Goal: Information Seeking & Learning: Learn about a topic

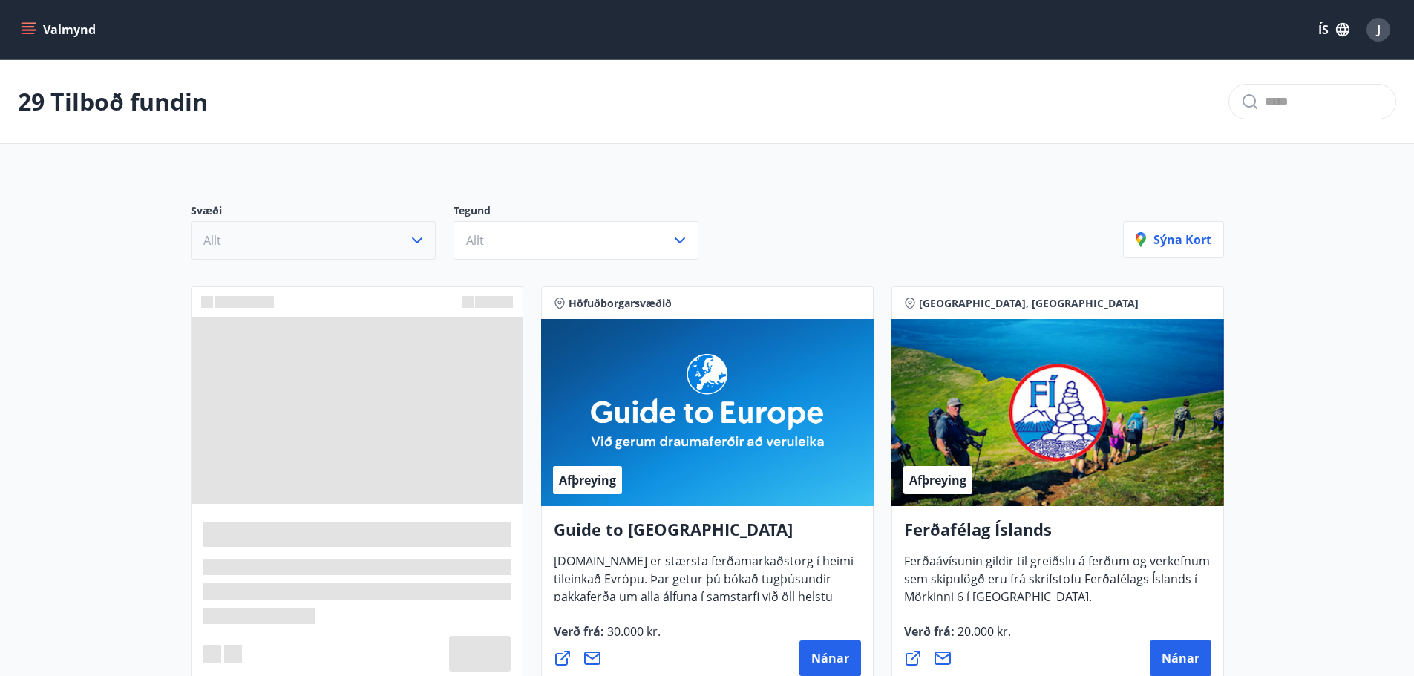
click at [309, 243] on button "Allt" at bounding box center [313, 240] width 245 height 39
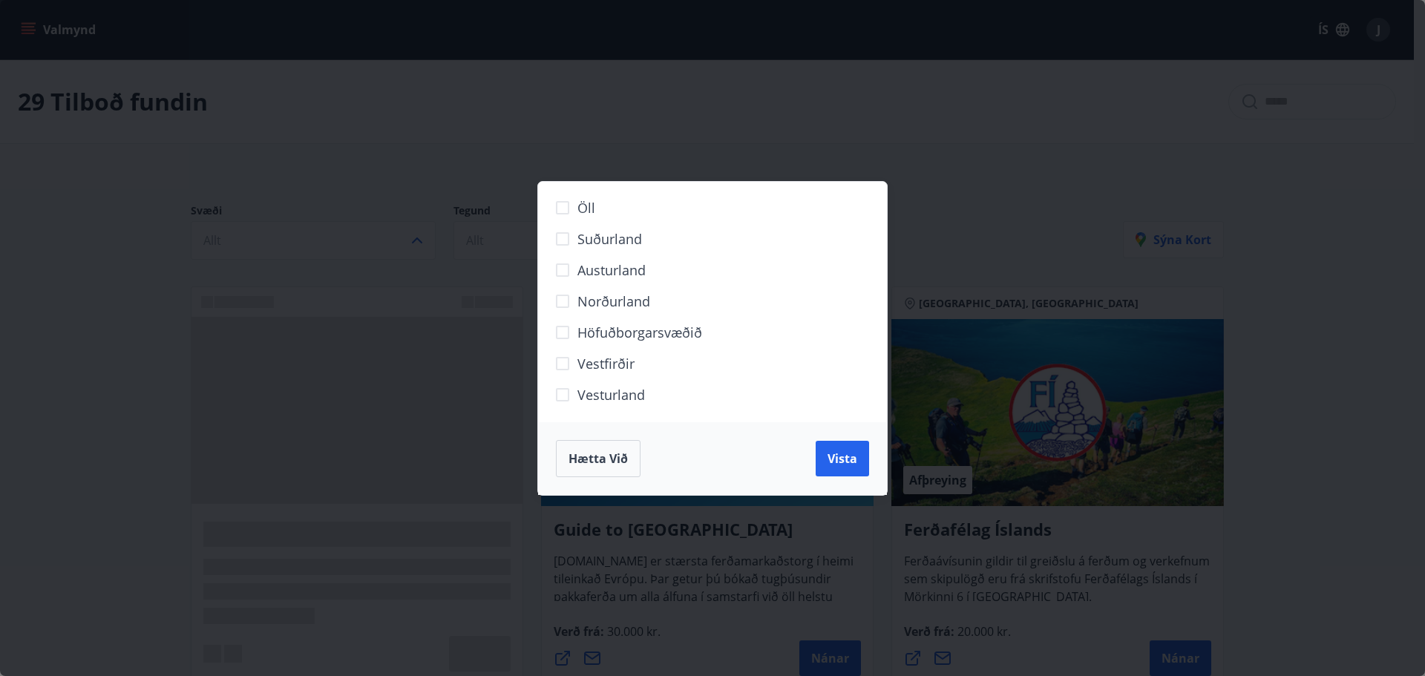
click at [590, 234] on span "Suðurland" at bounding box center [609, 238] width 65 height 19
click at [854, 460] on span "Vista" at bounding box center [842, 458] width 30 height 16
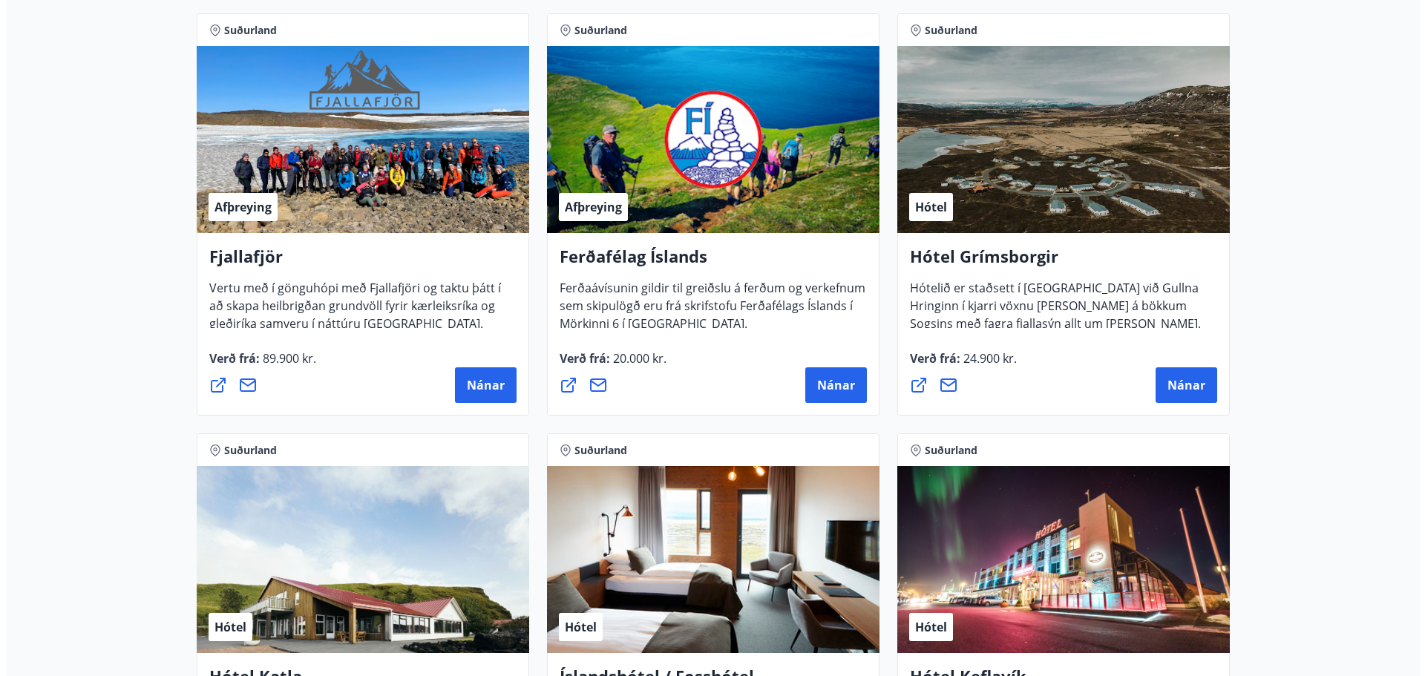
scroll to position [122, 0]
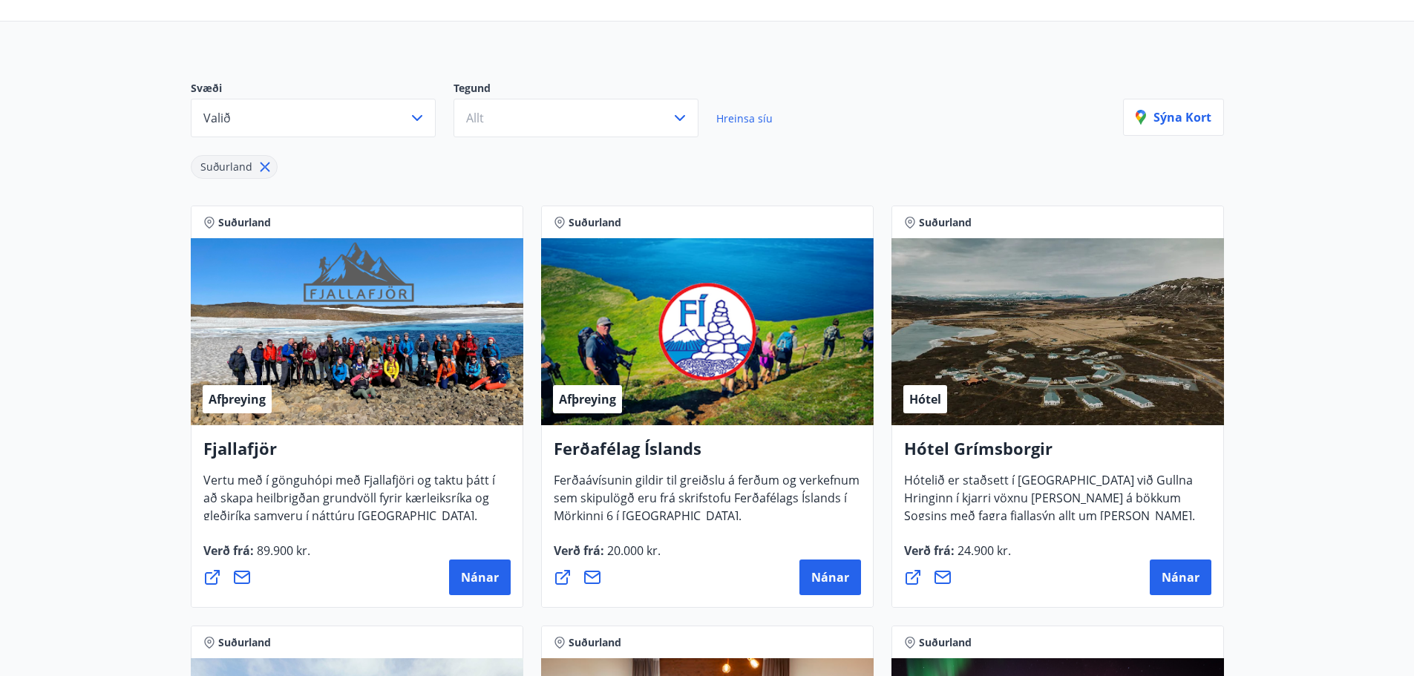
drag, startPoint x: 1187, startPoint y: 566, endPoint x: 1371, endPoint y: 338, distance: 292.4
click at [1191, 568] on button "Nánar" at bounding box center [1181, 578] width 62 height 36
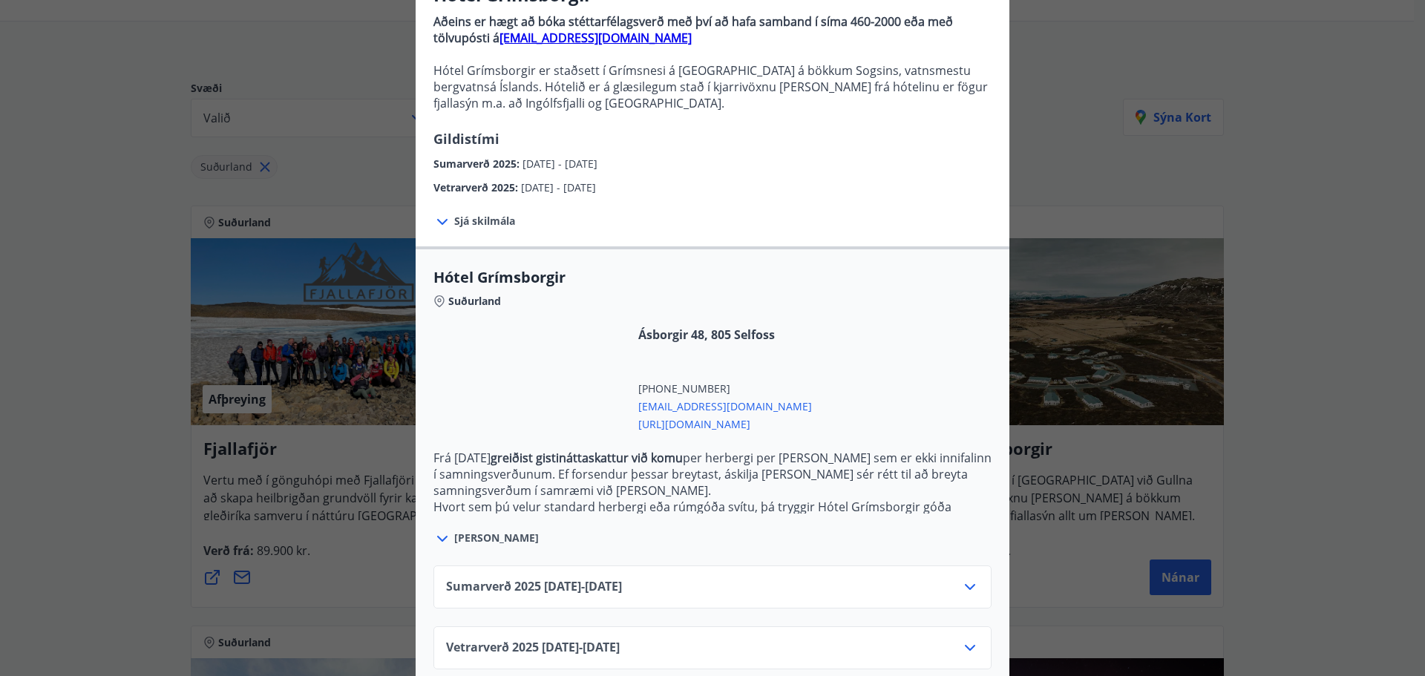
scroll to position [171, 0]
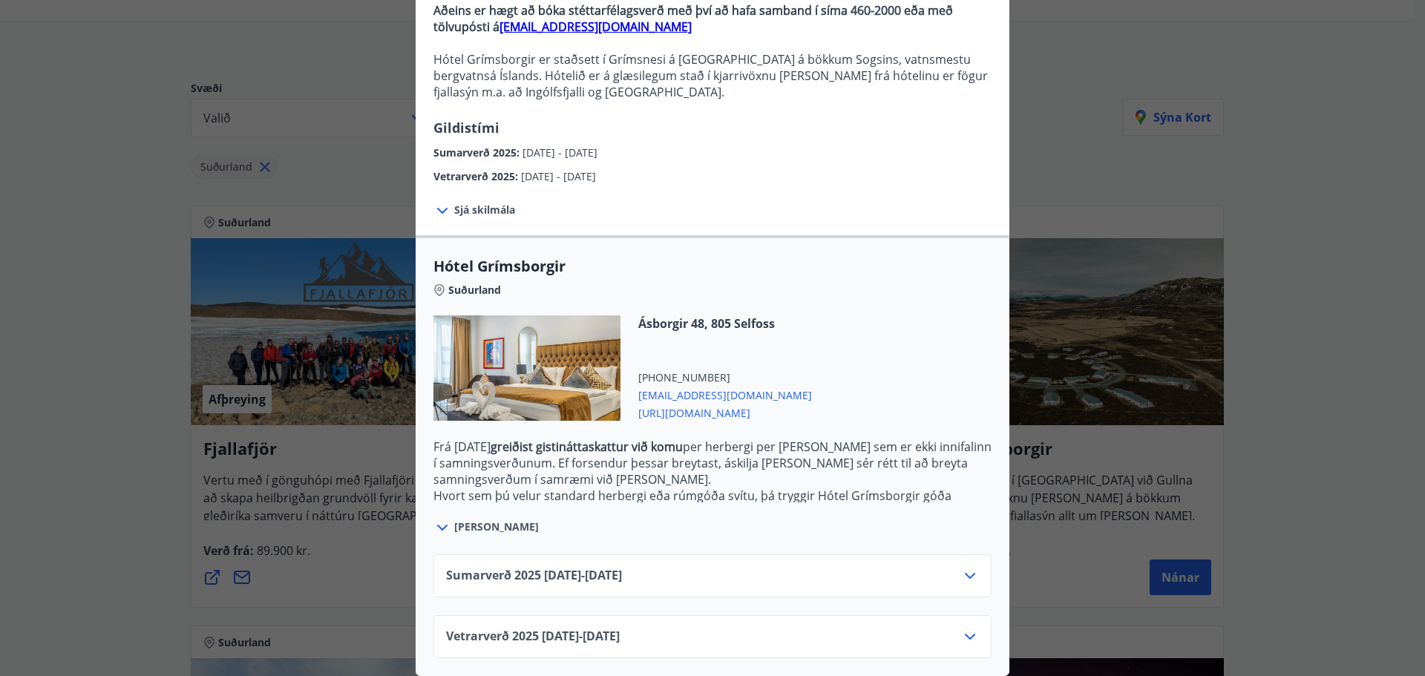
click at [961, 567] on icon at bounding box center [970, 576] width 18 height 18
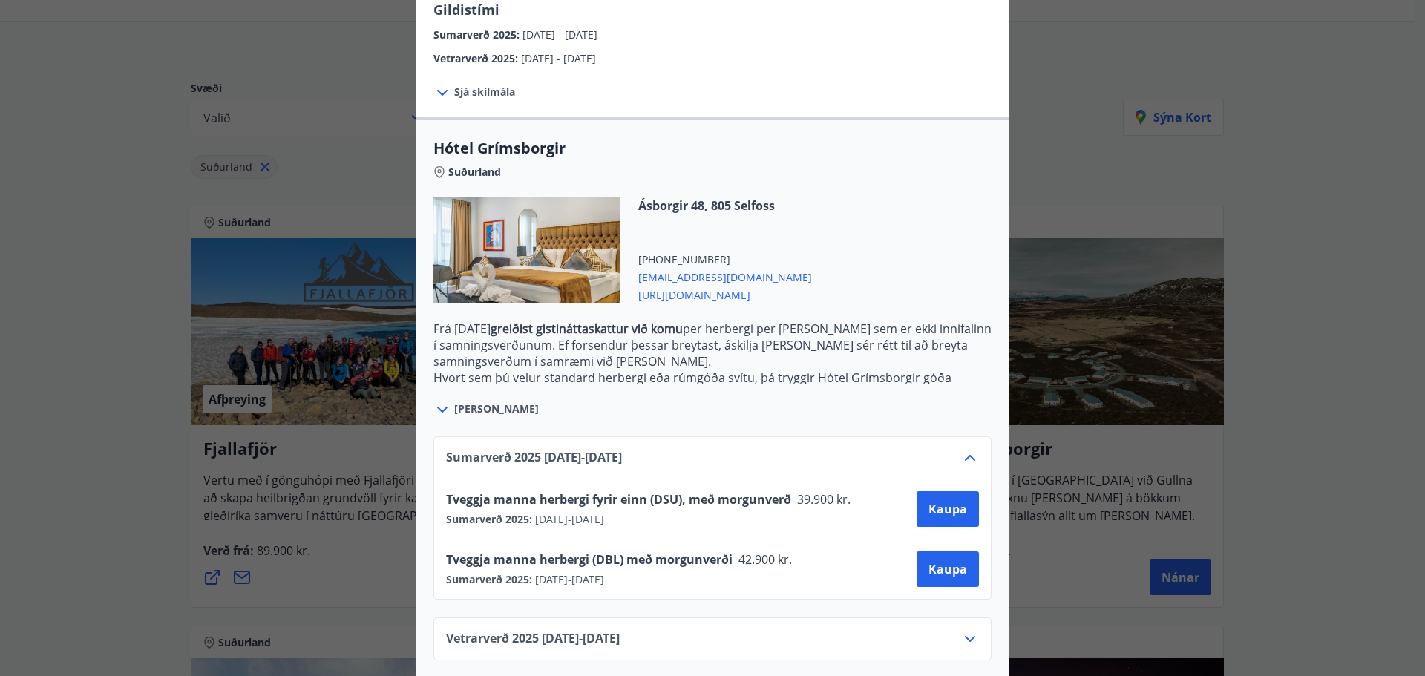
scroll to position [291, 0]
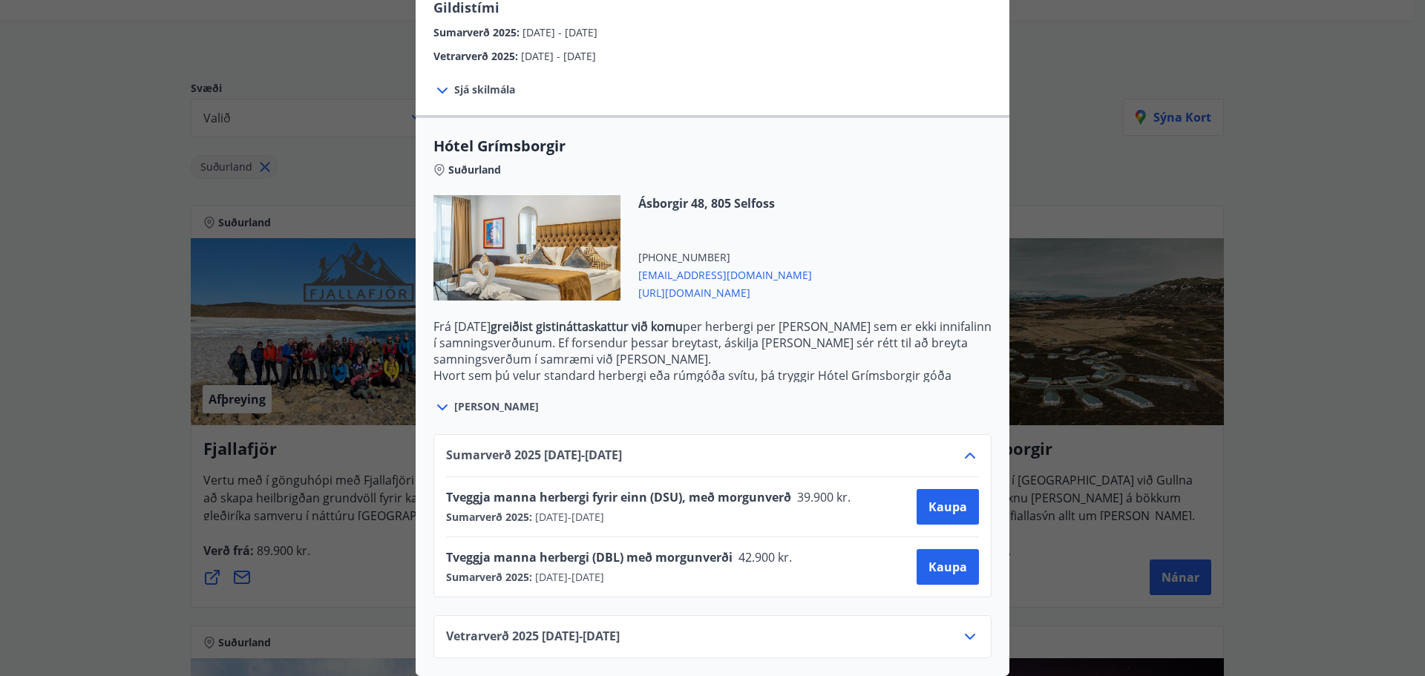
click at [966, 448] on icon at bounding box center [970, 456] width 18 height 18
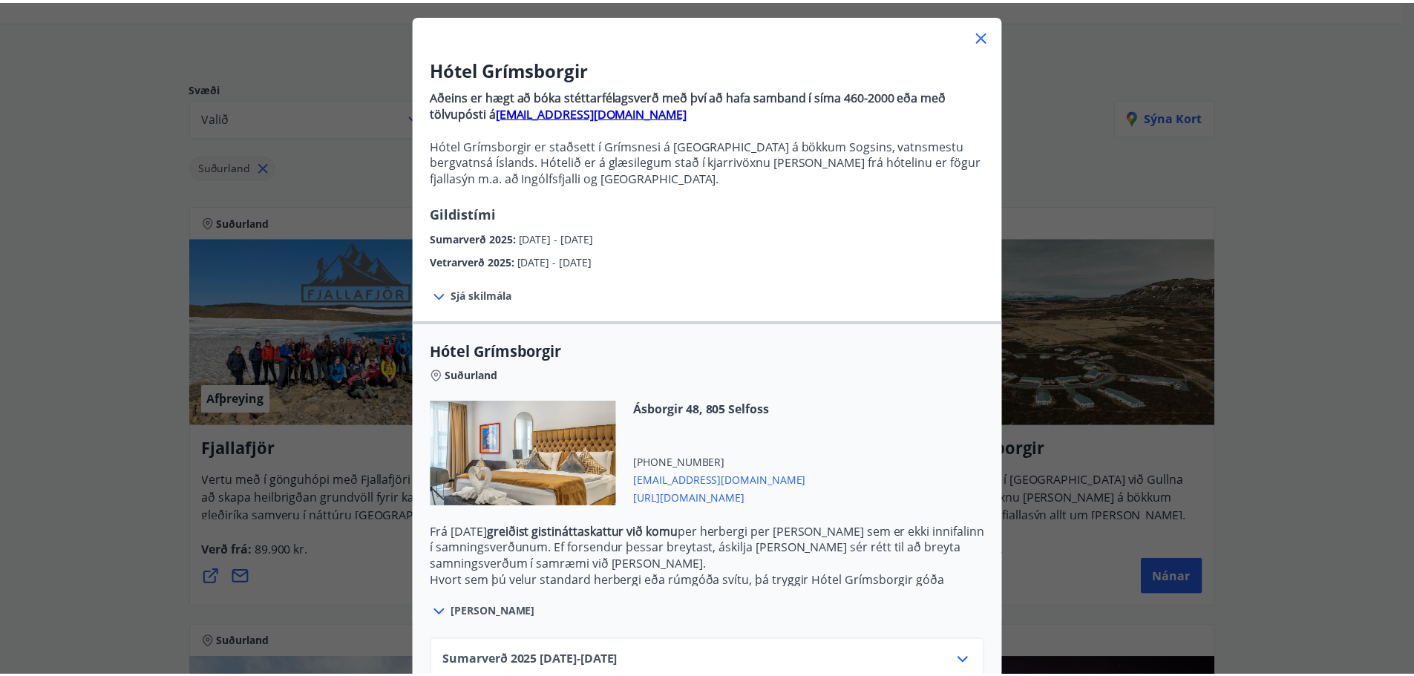
scroll to position [0, 0]
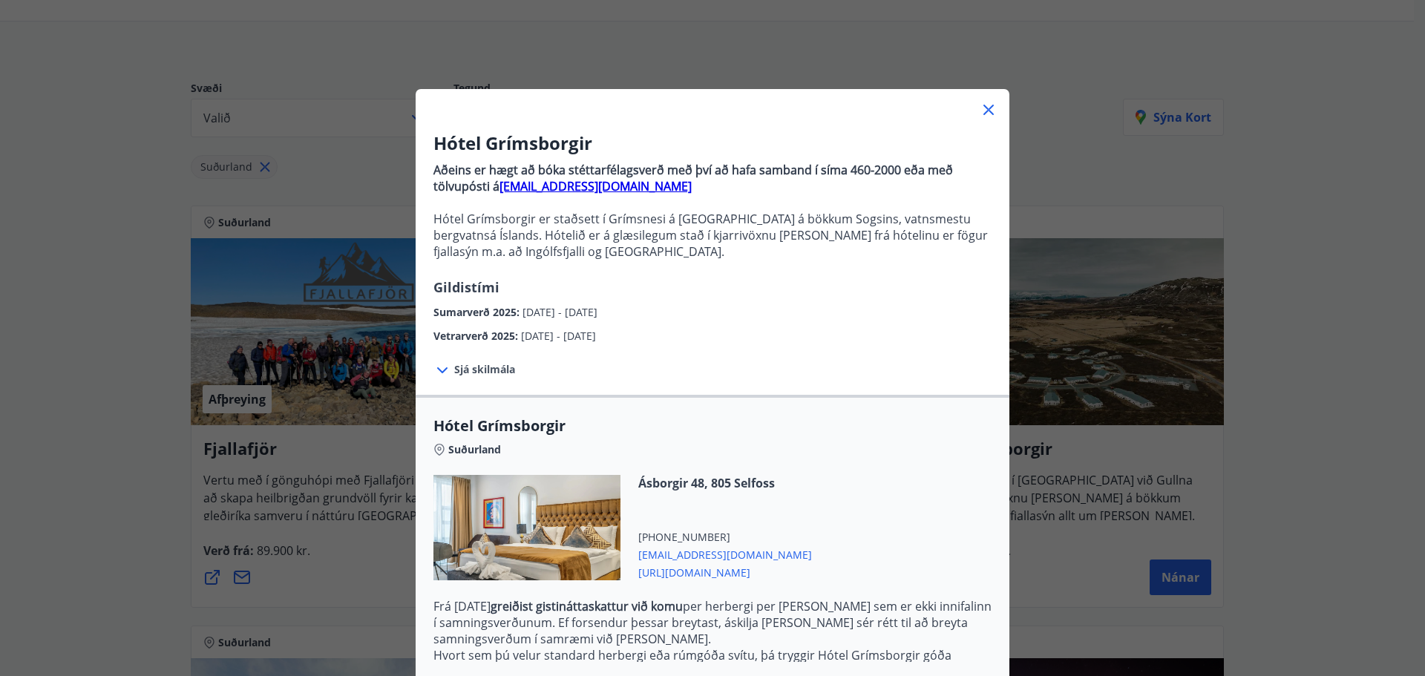
click at [991, 111] on icon at bounding box center [989, 110] width 18 height 18
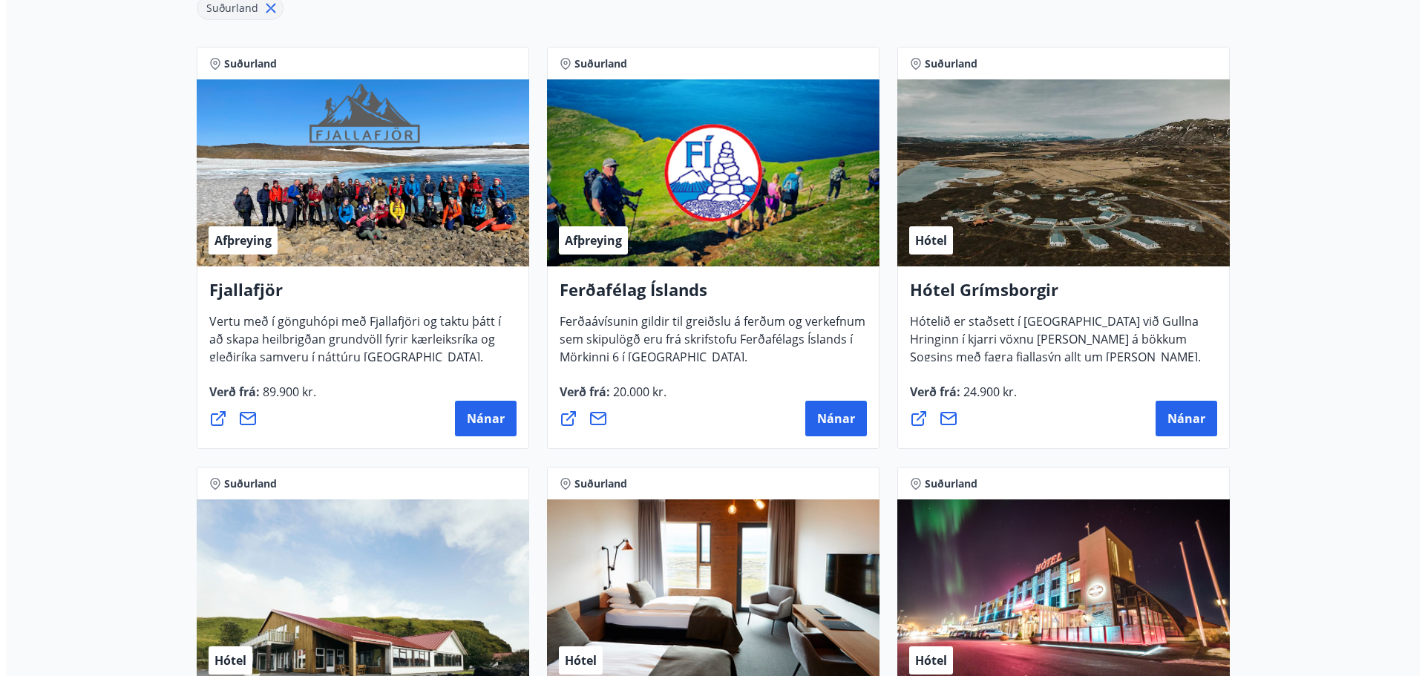
scroll to position [494, 0]
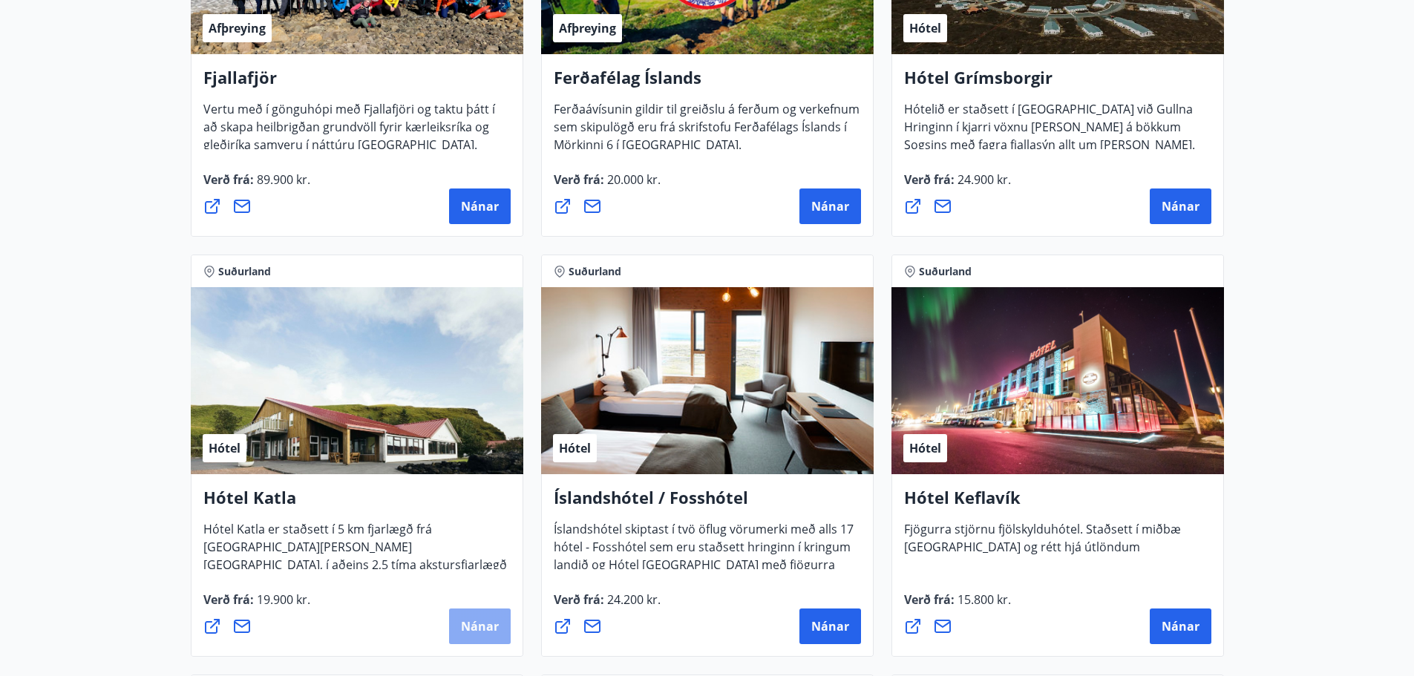
click at [479, 632] on span "Nánar" at bounding box center [480, 626] width 38 height 16
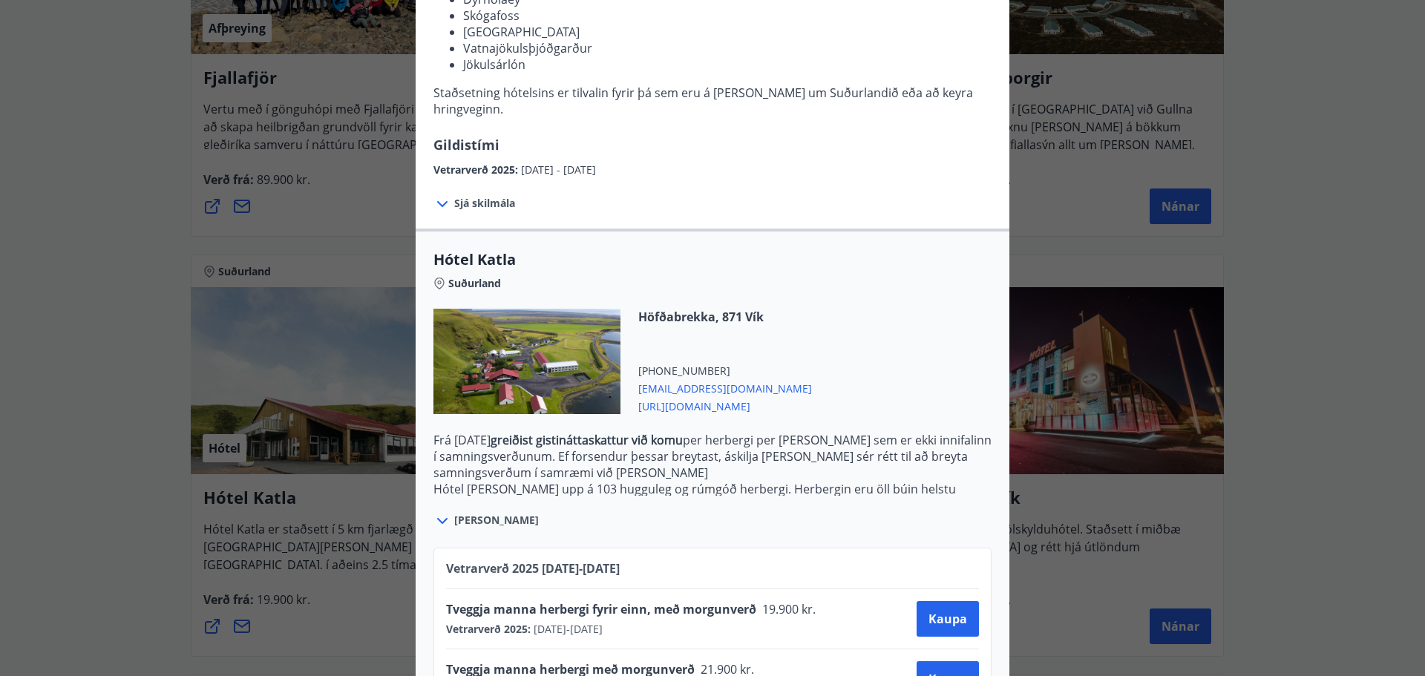
scroll to position [343, 0]
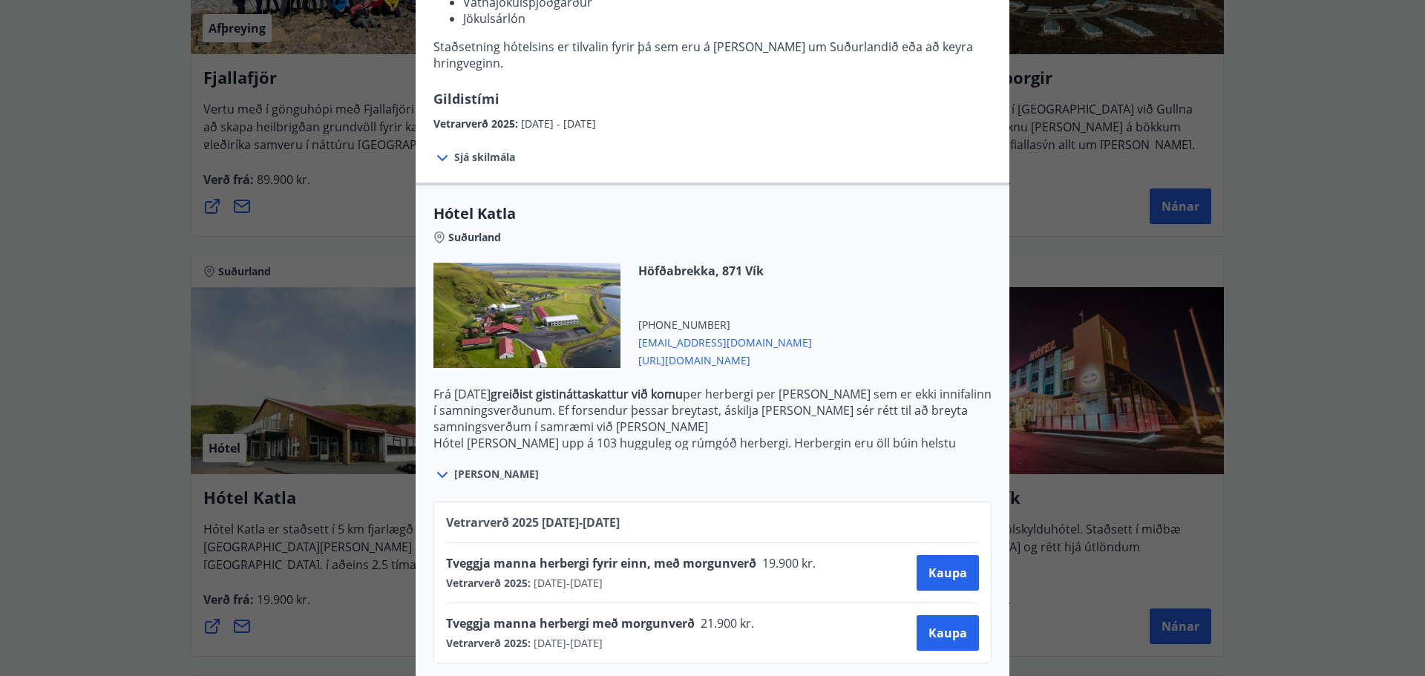
click at [444, 465] on div at bounding box center [443, 474] width 21 height 19
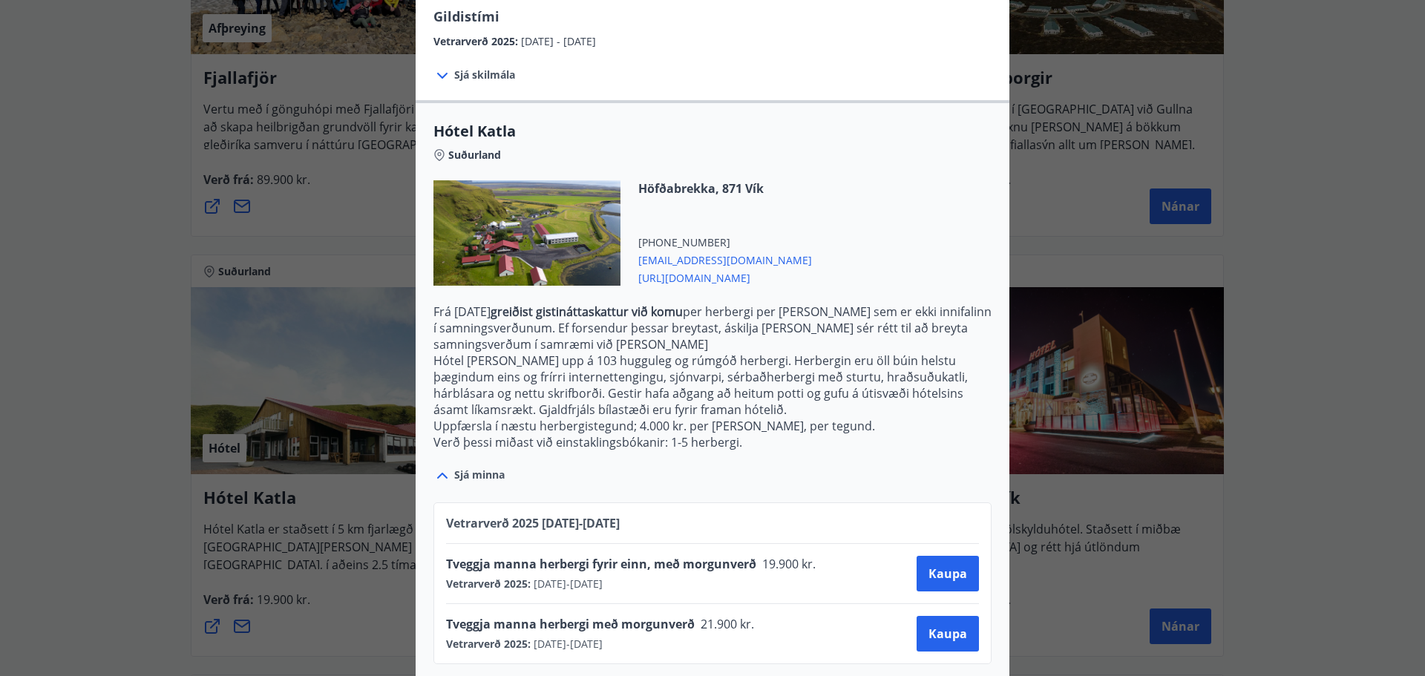
scroll to position [426, 0]
click at [433, 466] on icon at bounding box center [442, 475] width 18 height 18
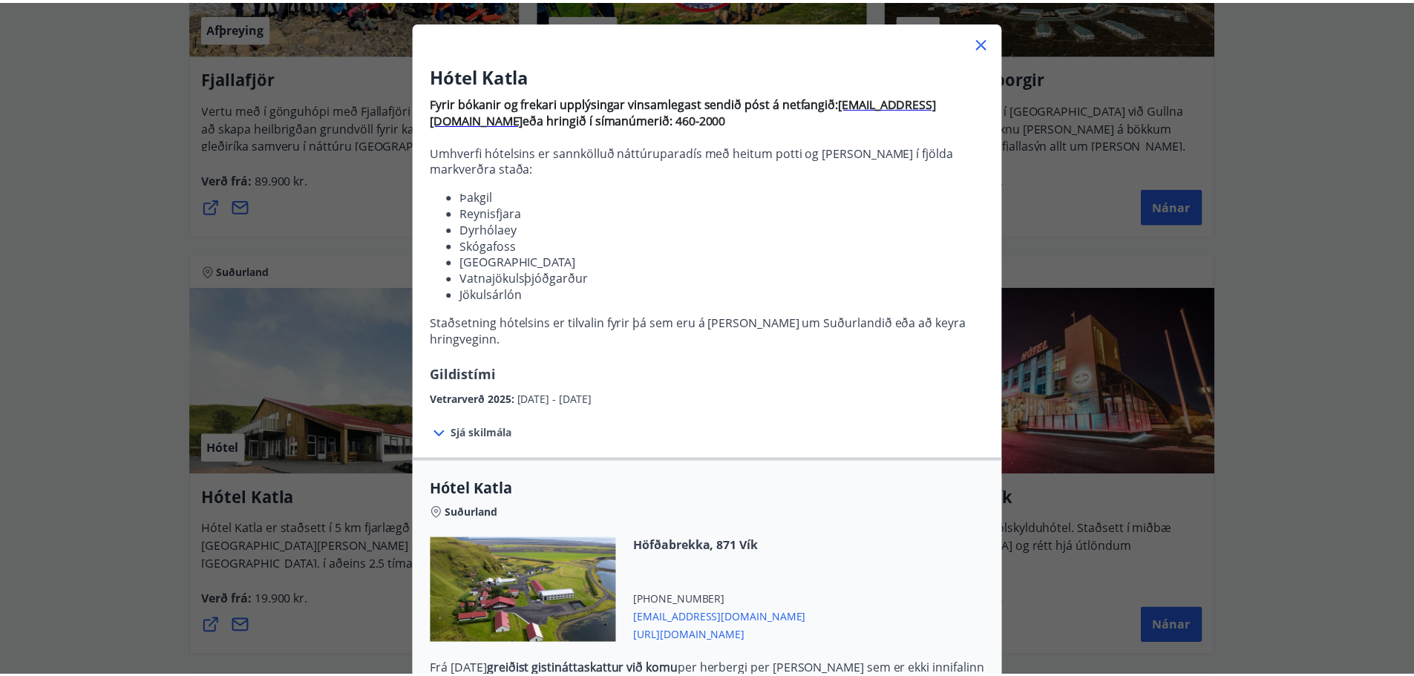
scroll to position [0, 0]
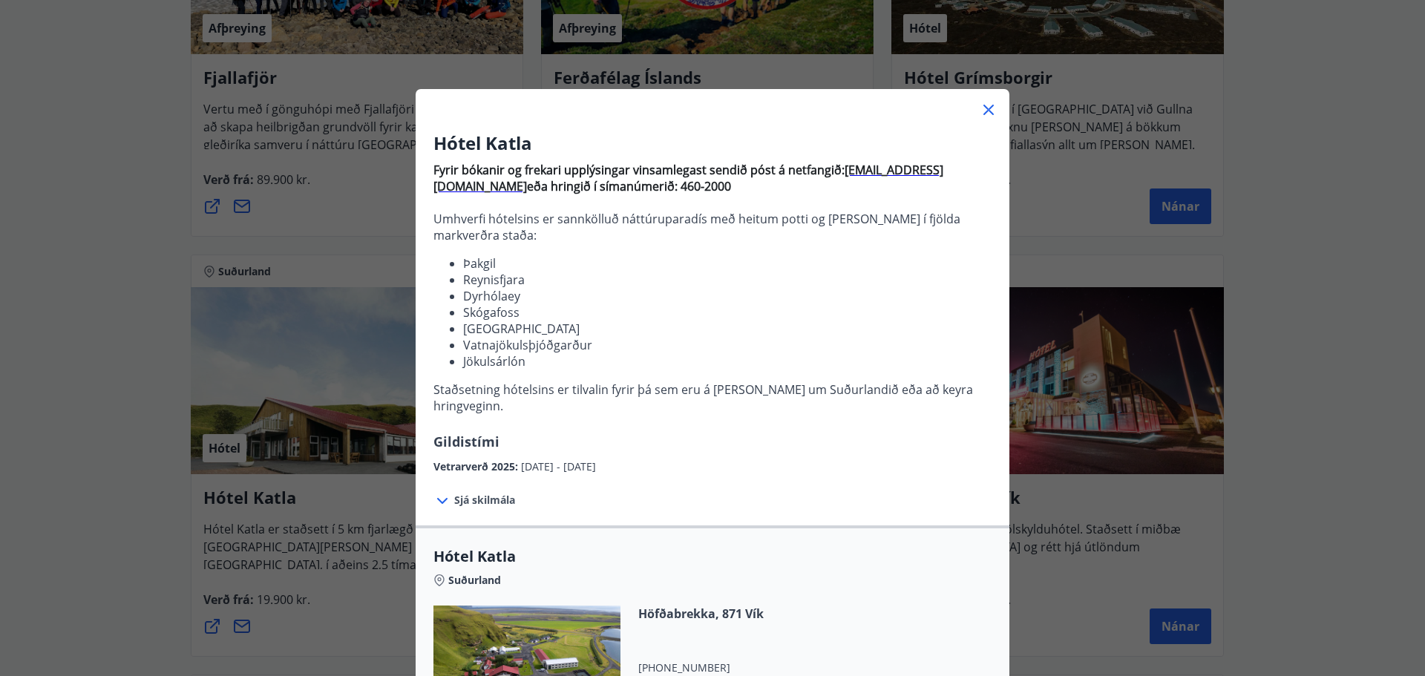
click at [980, 108] on icon at bounding box center [989, 110] width 18 height 18
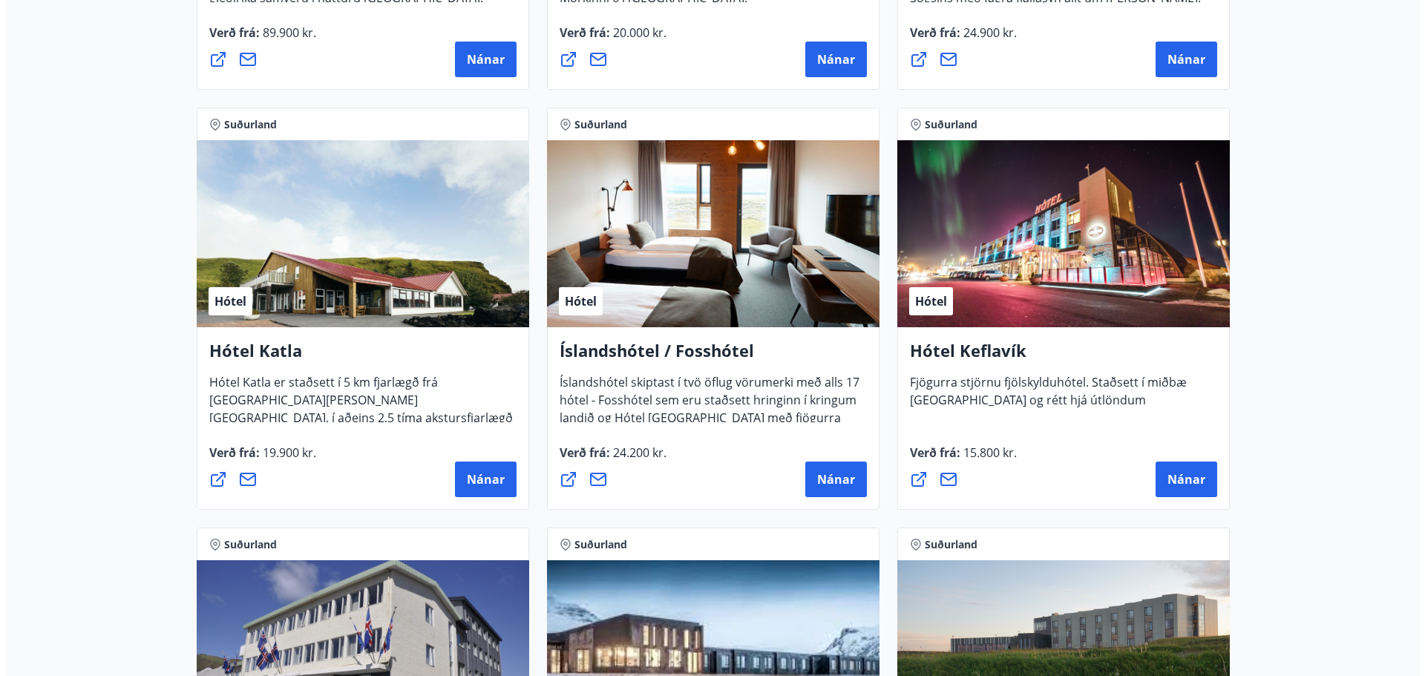
scroll to position [642, 0]
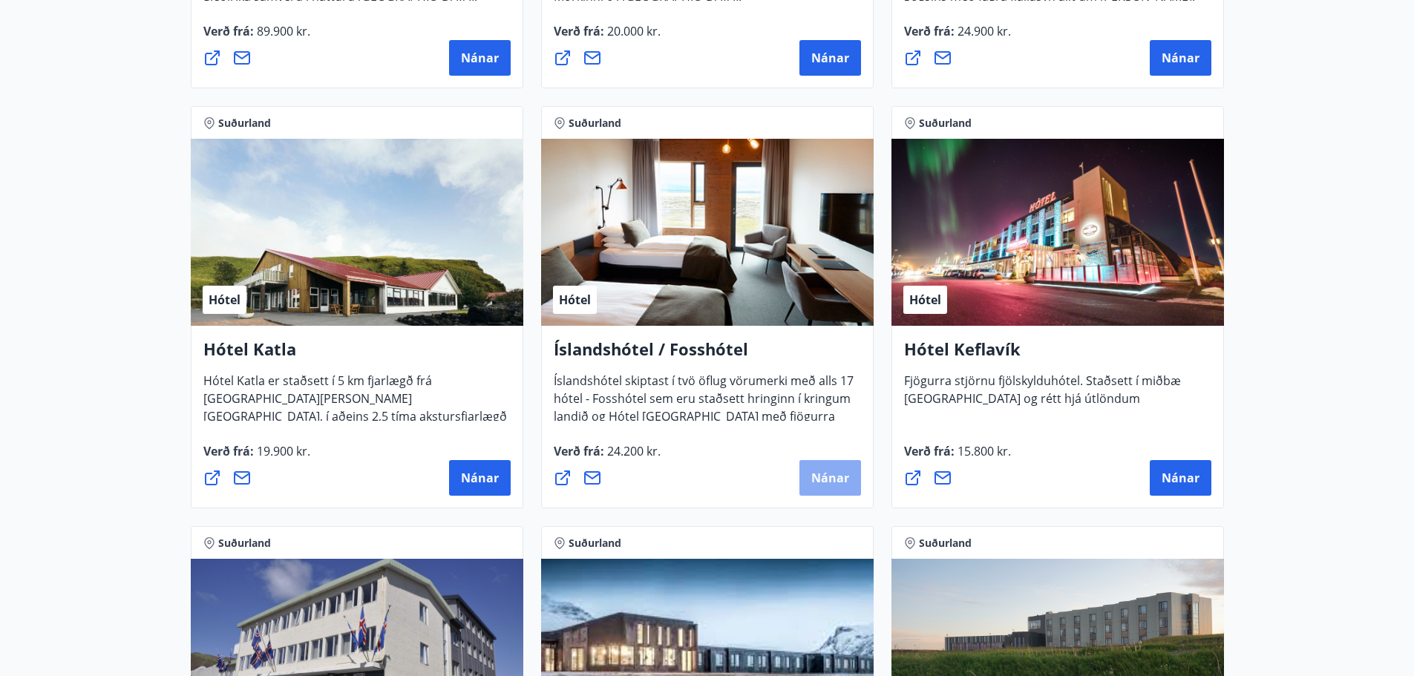
click at [845, 465] on button "Nánar" at bounding box center [830, 478] width 62 height 36
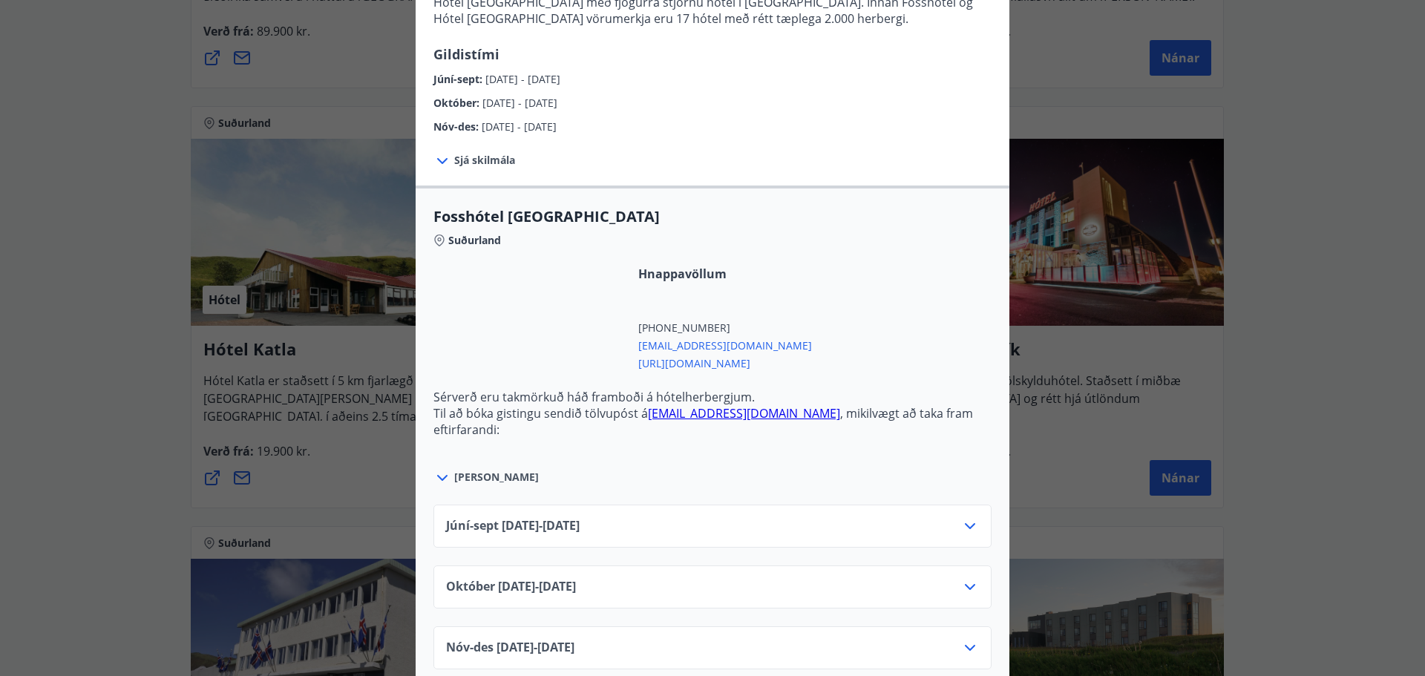
scroll to position [371, 0]
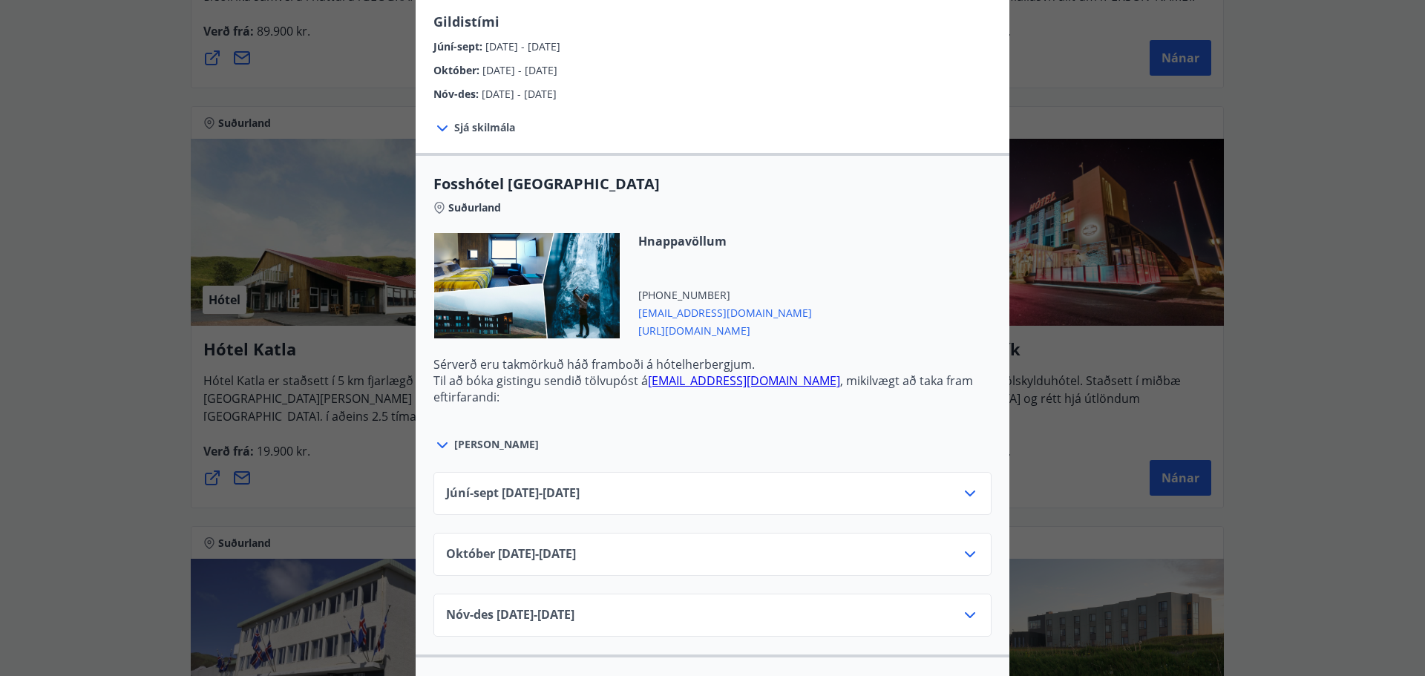
click at [441, 445] on icon at bounding box center [442, 445] width 18 height 18
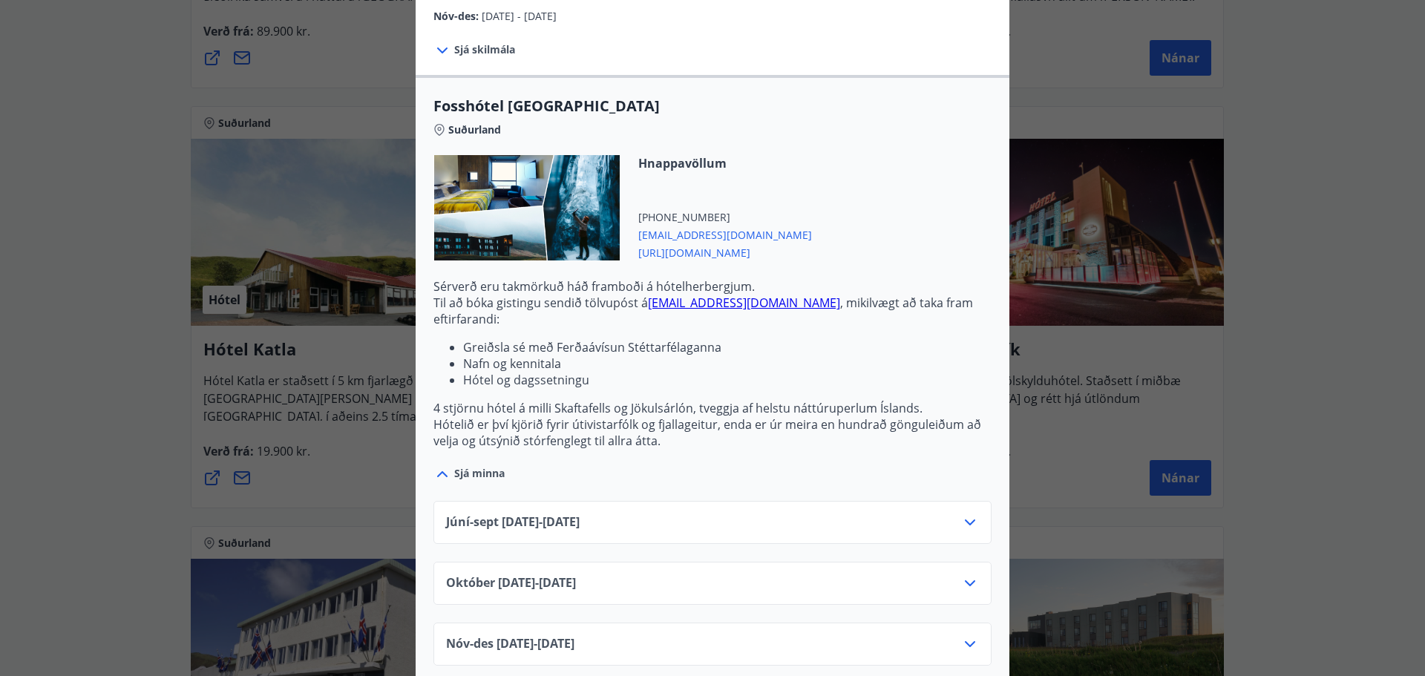
scroll to position [519, 0]
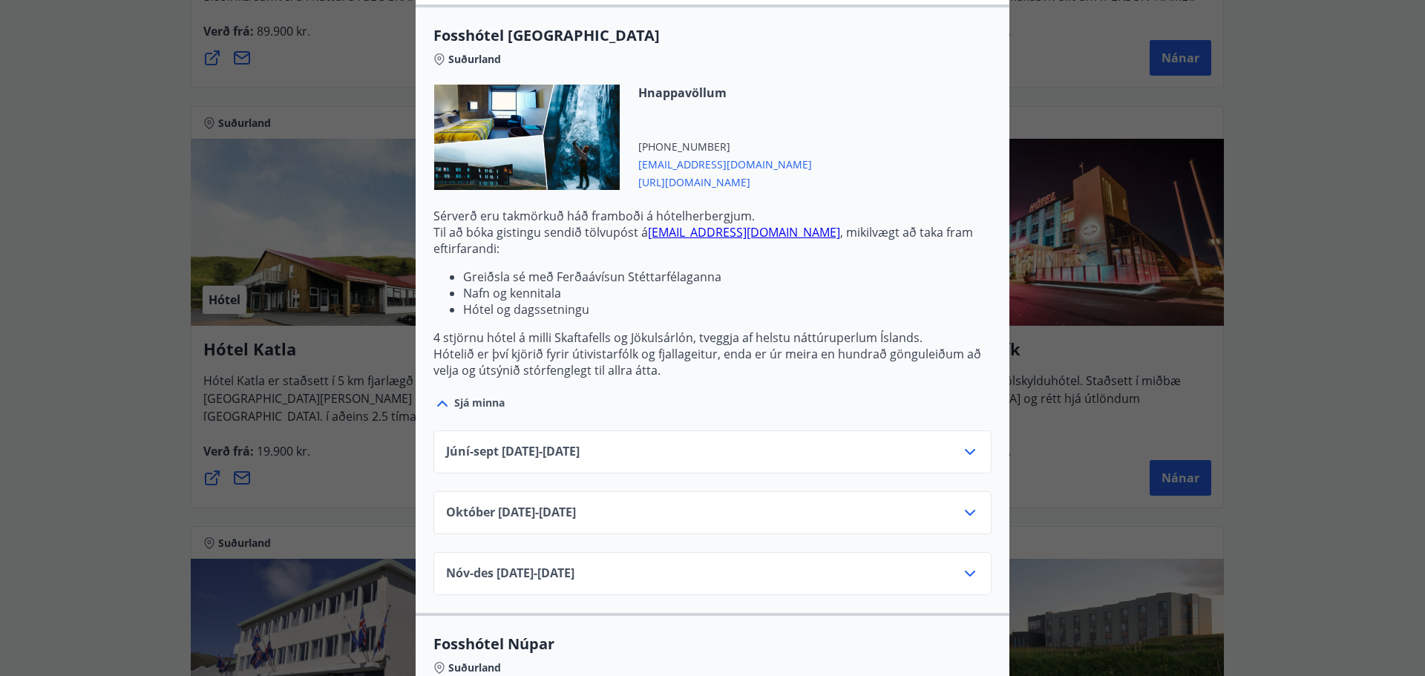
click at [950, 443] on div "Júní-[DATE]06.25 - [DATE]" at bounding box center [712, 458] width 533 height 30
click at [961, 443] on icon at bounding box center [970, 452] width 18 height 18
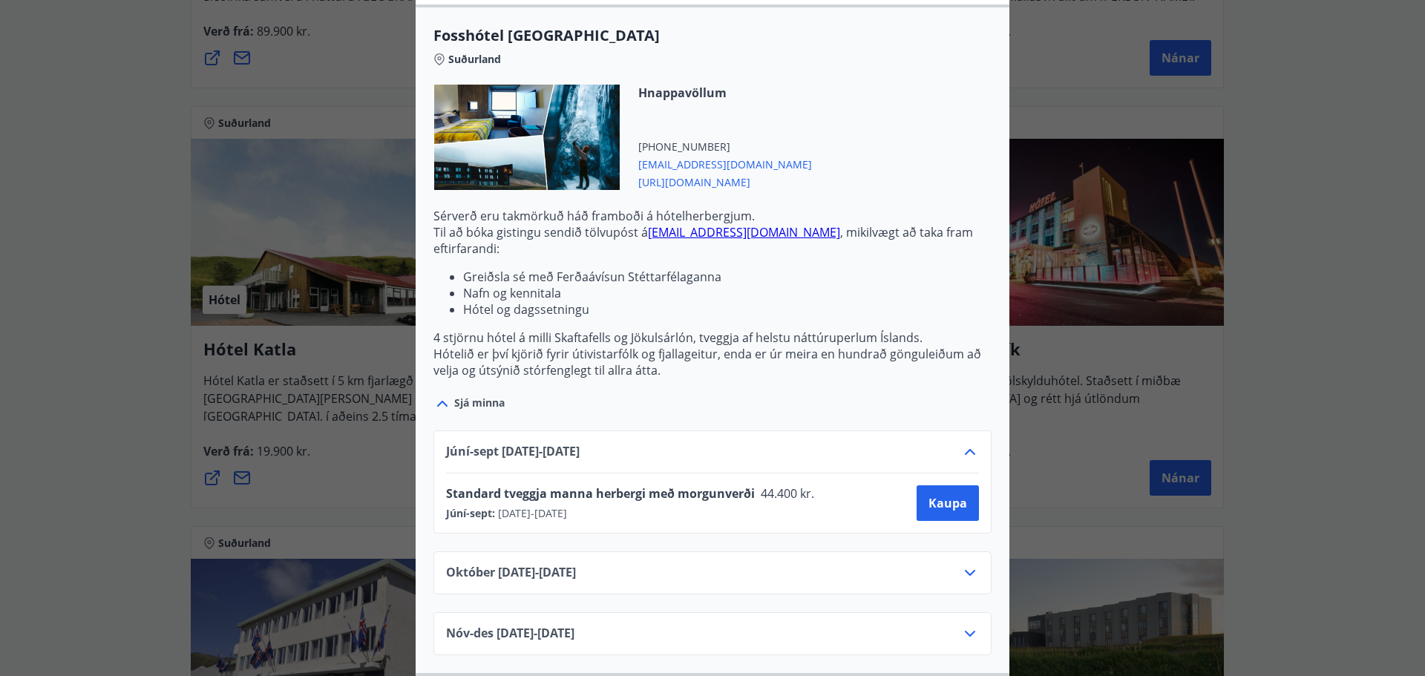
click at [965, 449] on icon at bounding box center [970, 452] width 10 height 6
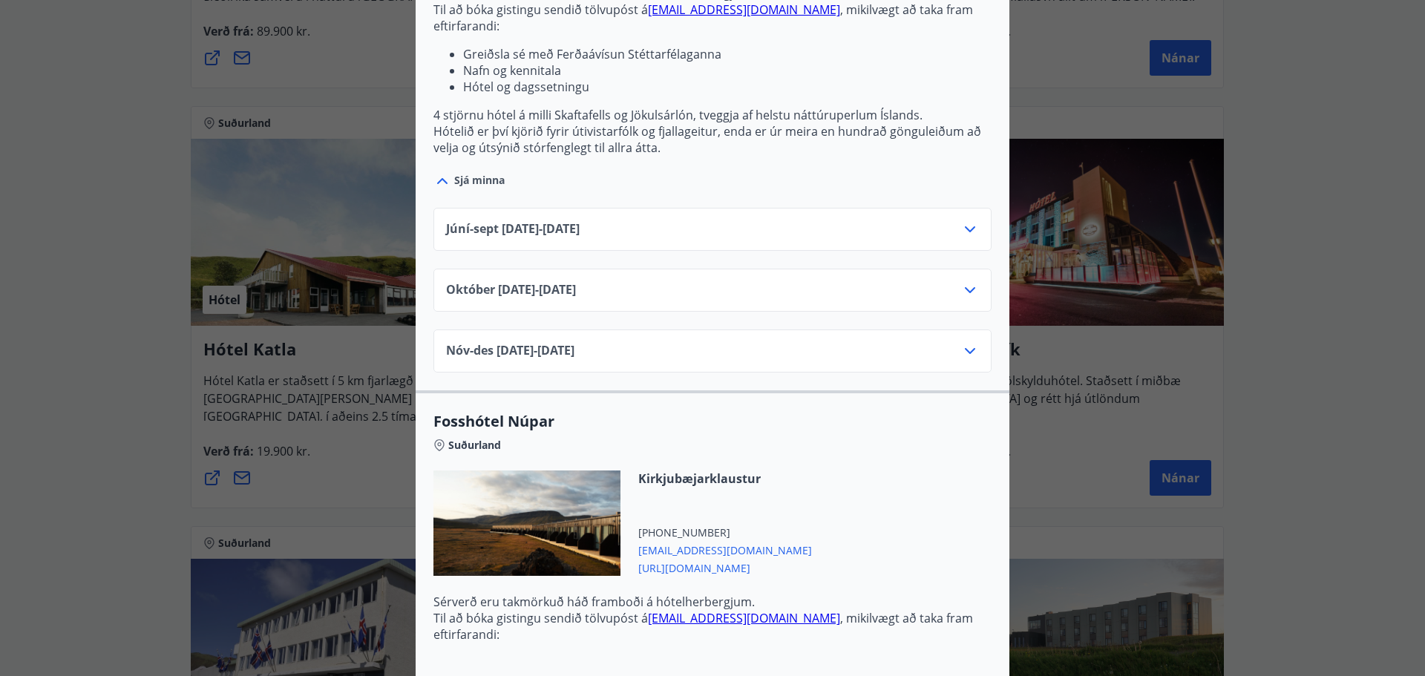
scroll to position [891, 0]
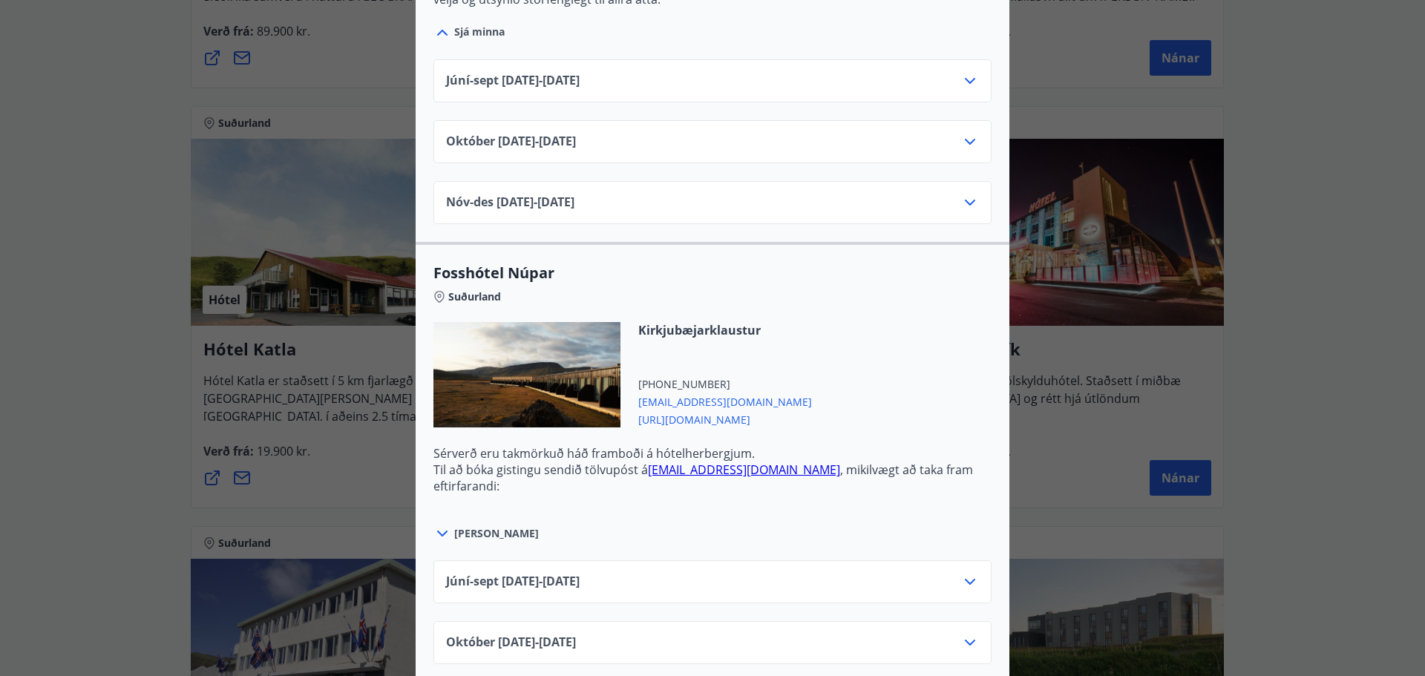
click at [969, 573] on icon at bounding box center [970, 582] width 18 height 18
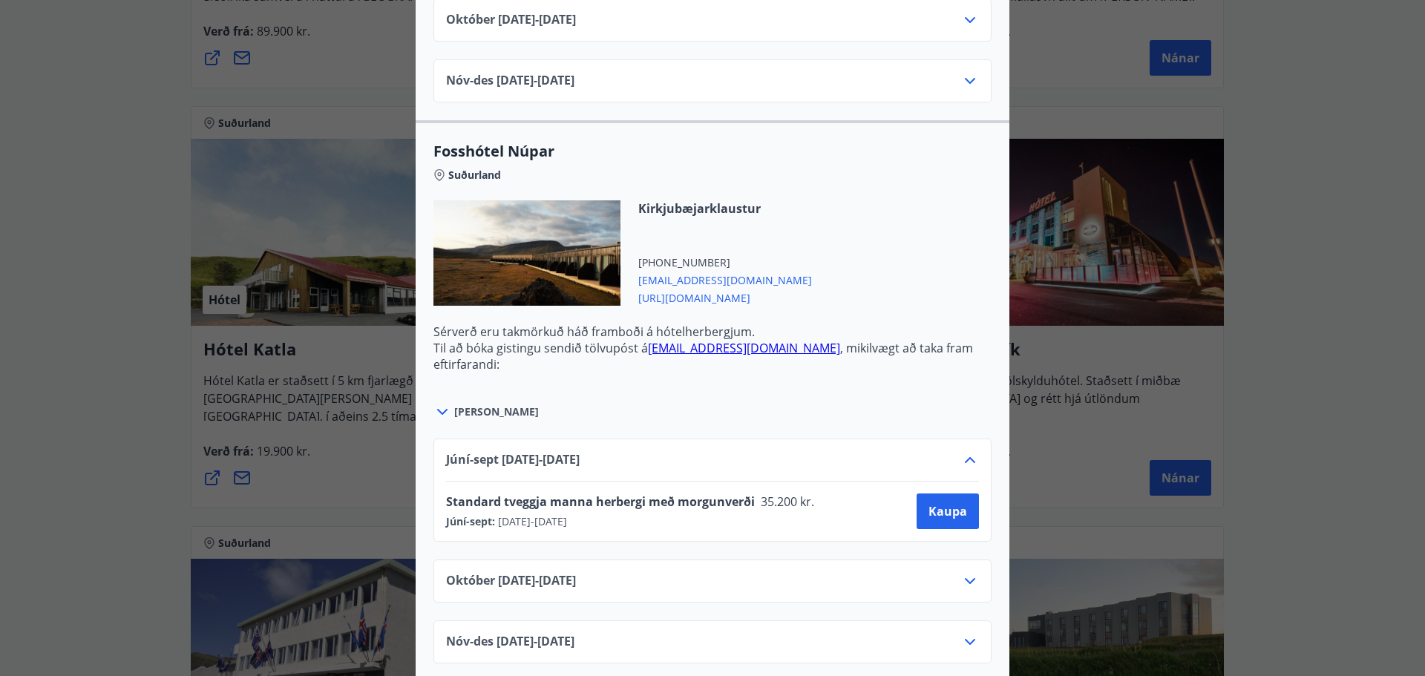
scroll to position [938, 0]
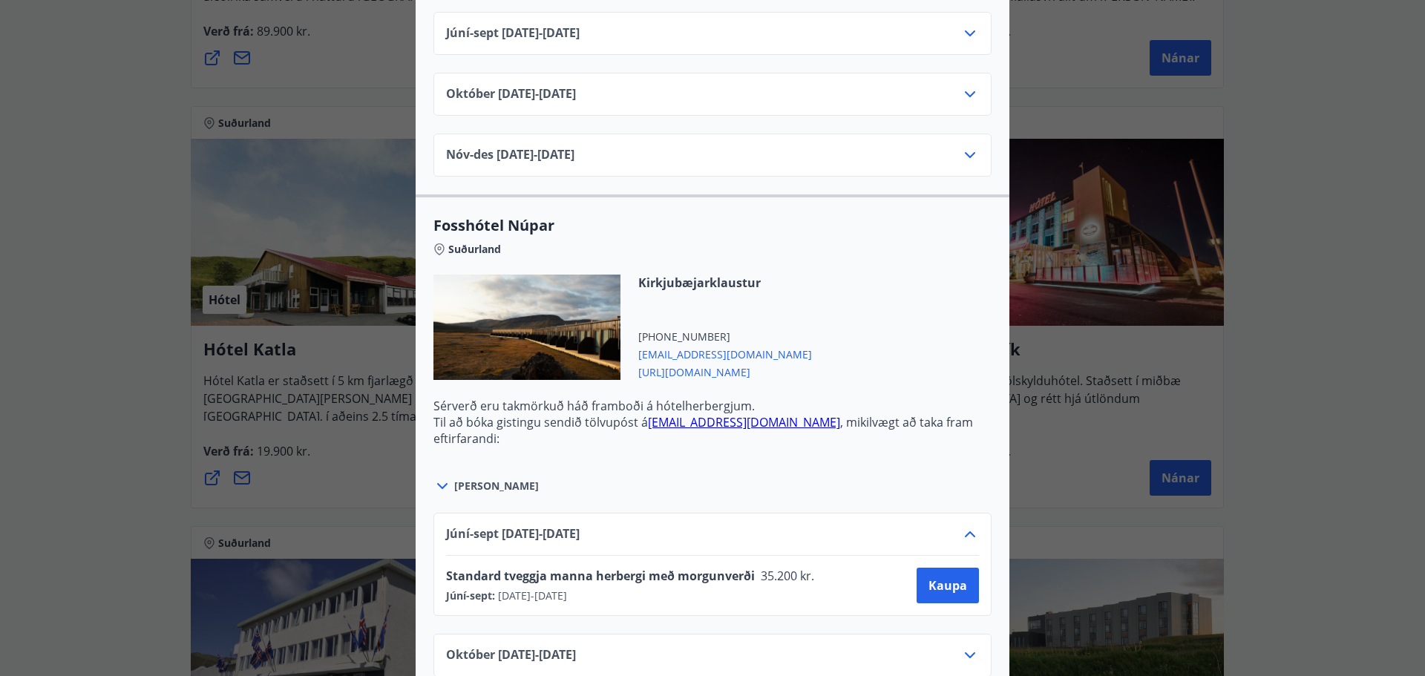
drag, startPoint x: 694, startPoint y: 353, endPoint x: 684, endPoint y: 354, distance: 10.5
click at [684, 362] on span "[URL][DOMAIN_NAME]" at bounding box center [725, 371] width 174 height 18
click at [114, 473] on div "Íslandshótel / Fosshótel Ekki er hægt að nýta Ferðaávísun fyrir bókanir sem eru…" at bounding box center [712, 338] width 1425 height 676
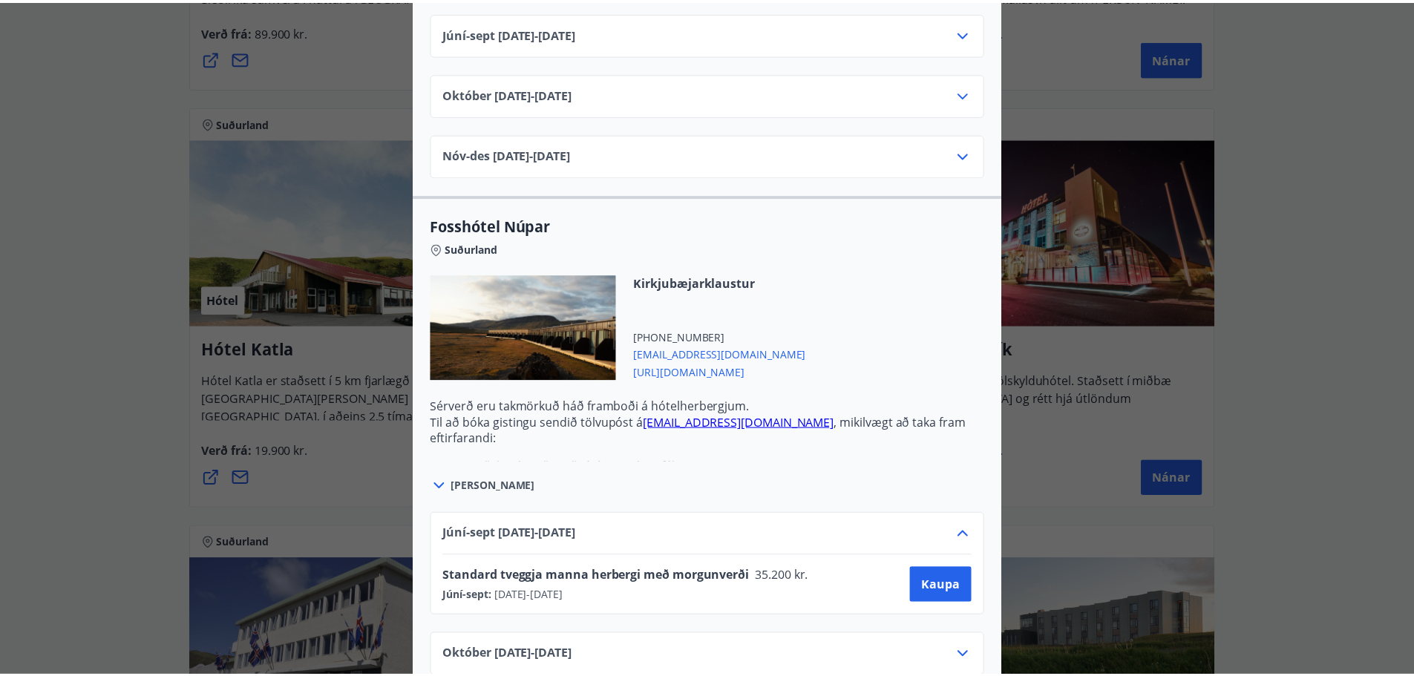
scroll to position [0, 0]
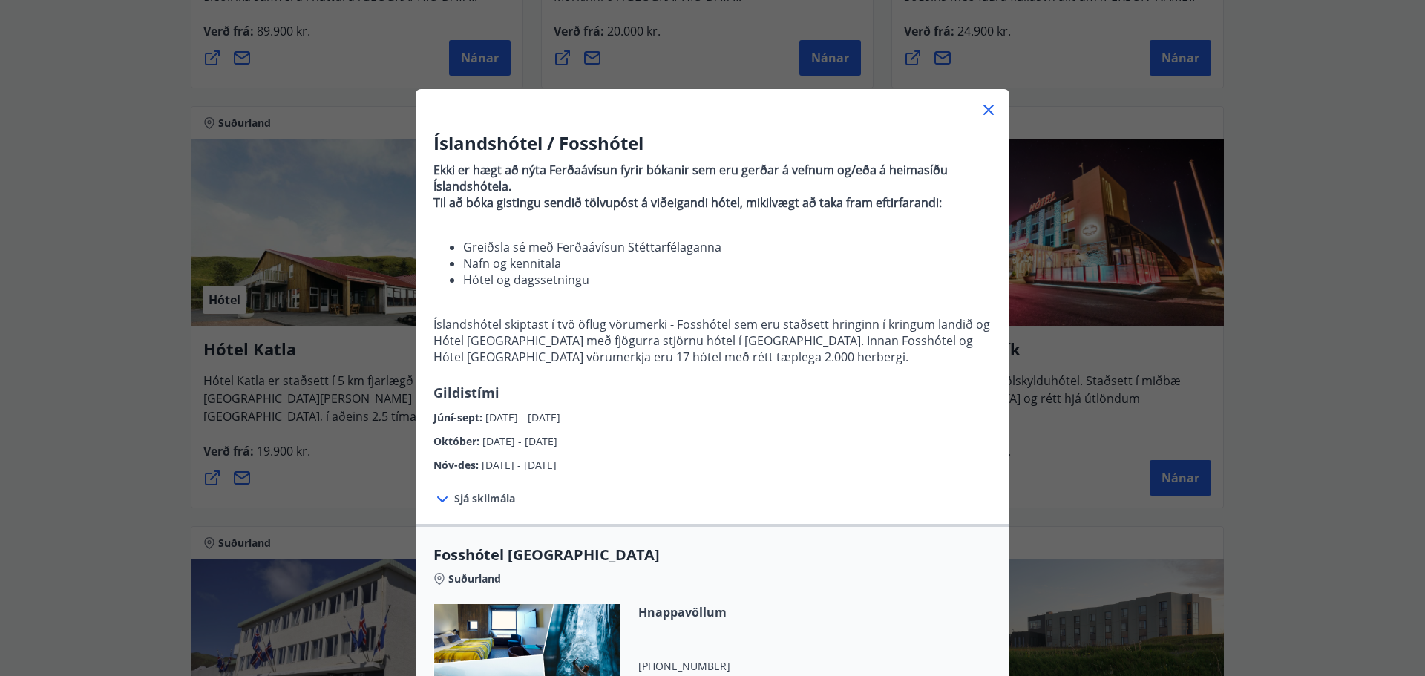
click at [115, 421] on div "Íslandshótel / Fosshótel Ekki er hægt að nýta Ferðaávísun fyrir bókanir sem eru…" at bounding box center [712, 338] width 1425 height 676
